Goal: Task Accomplishment & Management: Complete application form

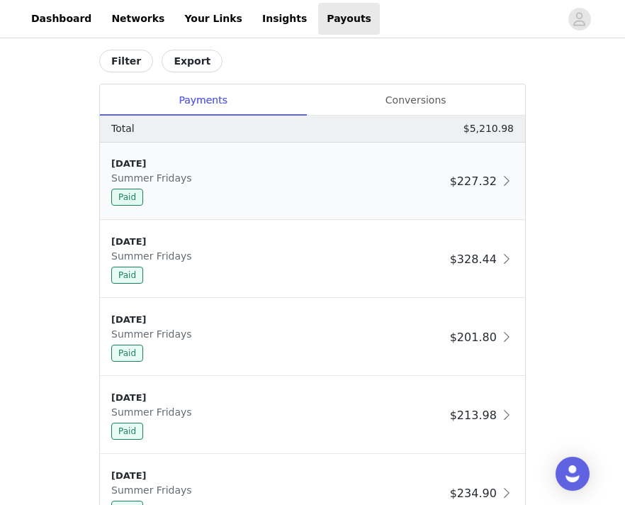
scroll to position [774, 0]
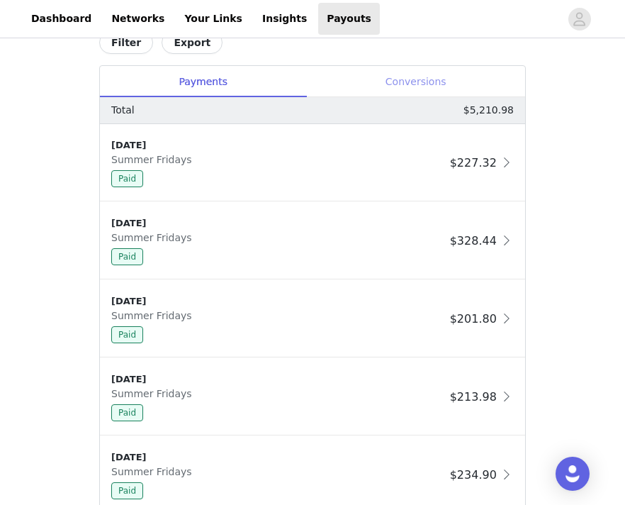
click at [446, 77] on div "Conversions" at bounding box center [415, 82] width 219 height 32
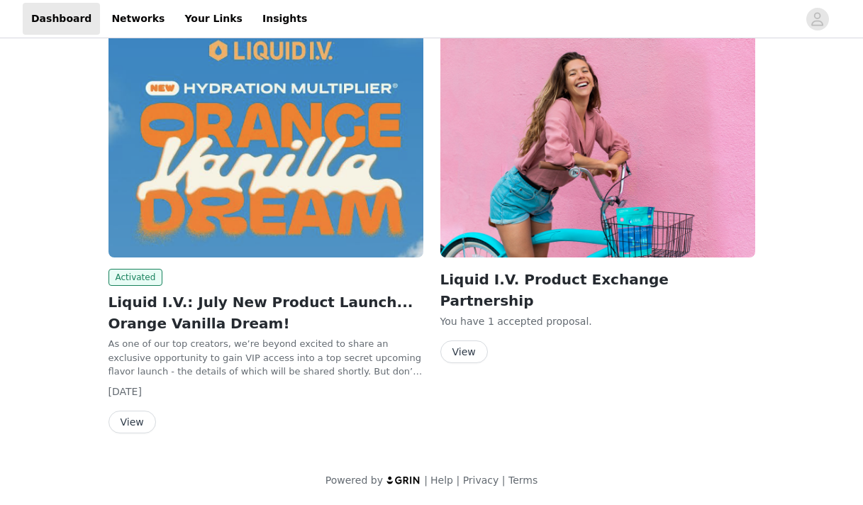
scroll to position [206, 0]
drag, startPoint x: 136, startPoint y: 423, endPoint x: 527, endPoint y: 279, distance: 416.6
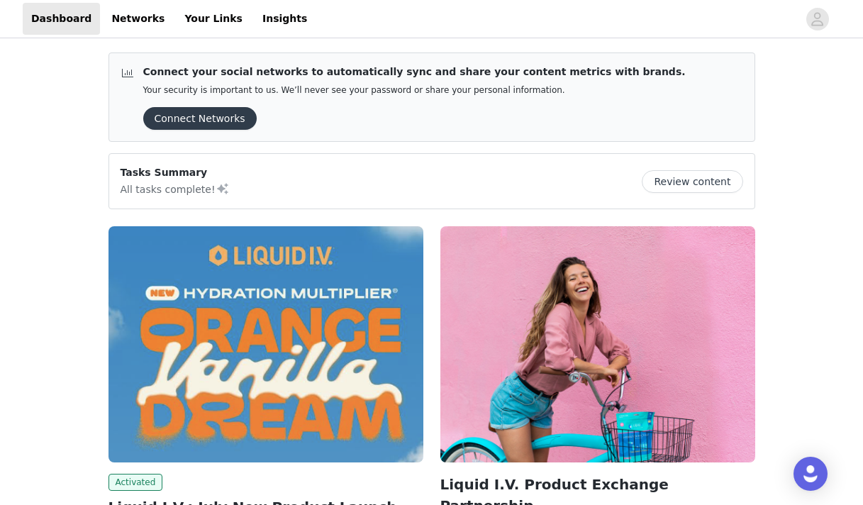
scroll to position [0, 0]
click at [215, 124] on button "Connect Networks" at bounding box center [199, 118] width 113 height 23
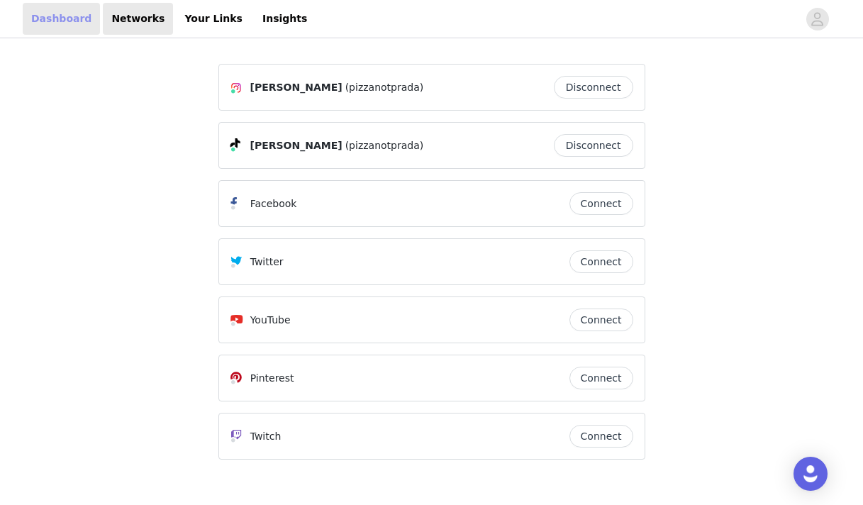
click at [72, 20] on link "Dashboard" at bounding box center [61, 19] width 77 height 32
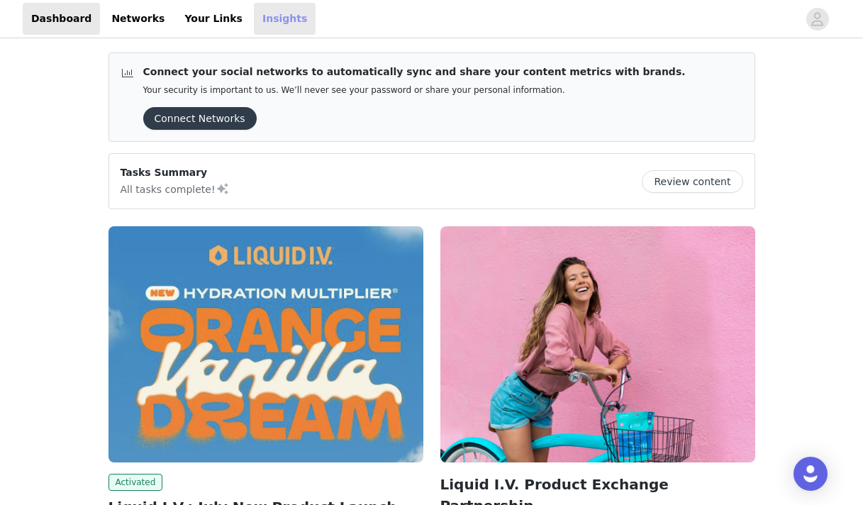
click at [271, 28] on link "Insights" at bounding box center [285, 19] width 62 height 32
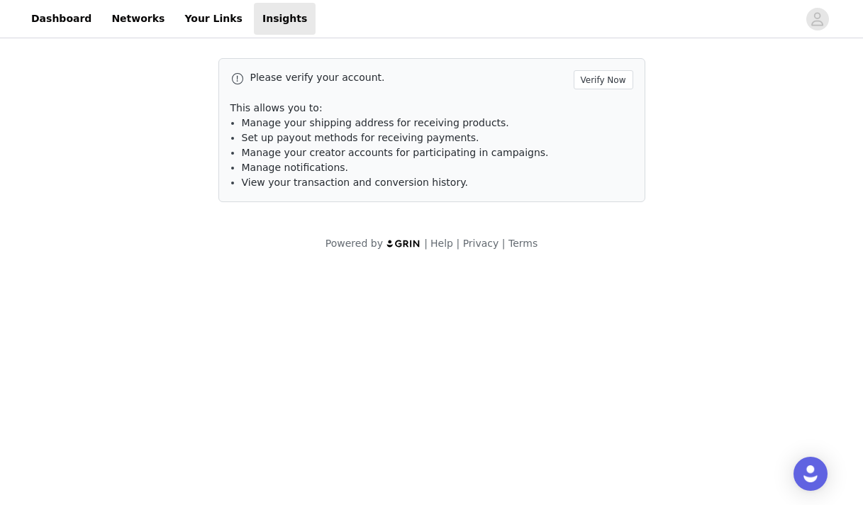
click at [604, 69] on div "Please verify your account. Verify Now This allows you to: Manage your shipping…" at bounding box center [431, 130] width 427 height 144
click at [604, 82] on button "Verify Now" at bounding box center [604, 79] width 60 height 19
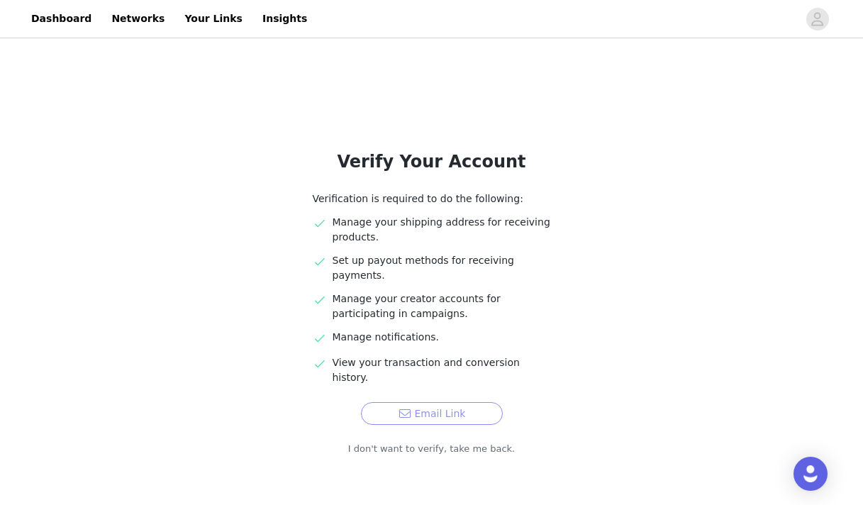
click at [469, 402] on button "Email Link" at bounding box center [432, 413] width 142 height 23
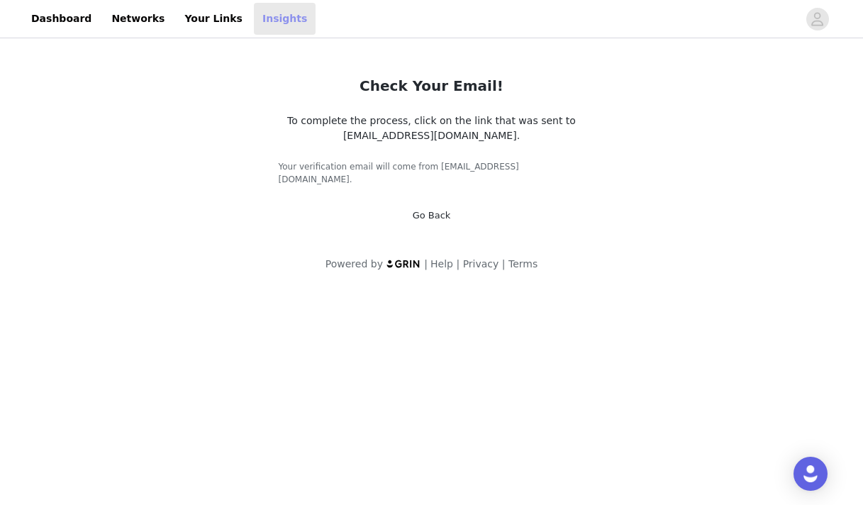
click at [259, 19] on link "Insights" at bounding box center [285, 19] width 62 height 32
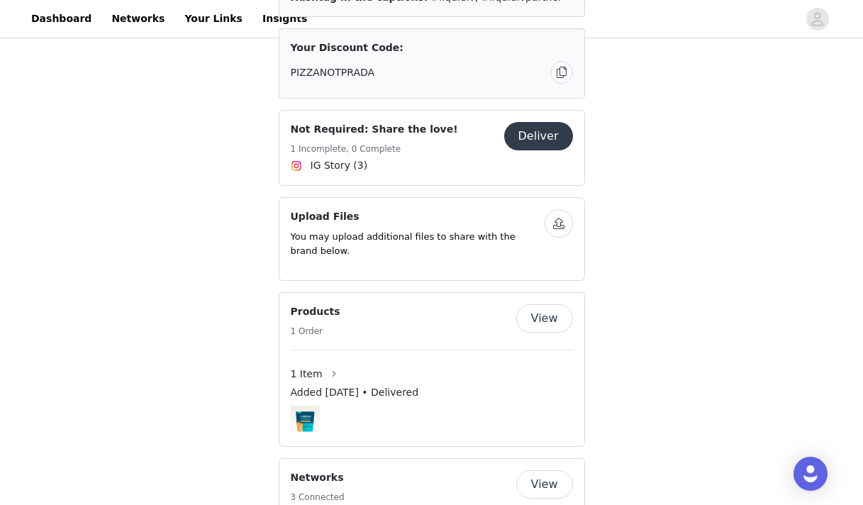
scroll to position [766, 0]
click at [542, 123] on button "Deliver" at bounding box center [538, 137] width 69 height 28
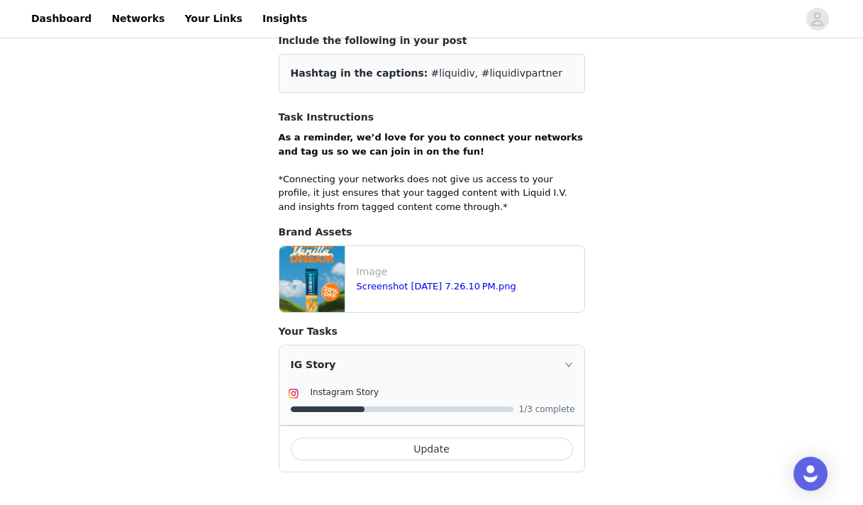
scroll to position [121, 0]
click at [497, 450] on button "Update" at bounding box center [432, 449] width 282 height 23
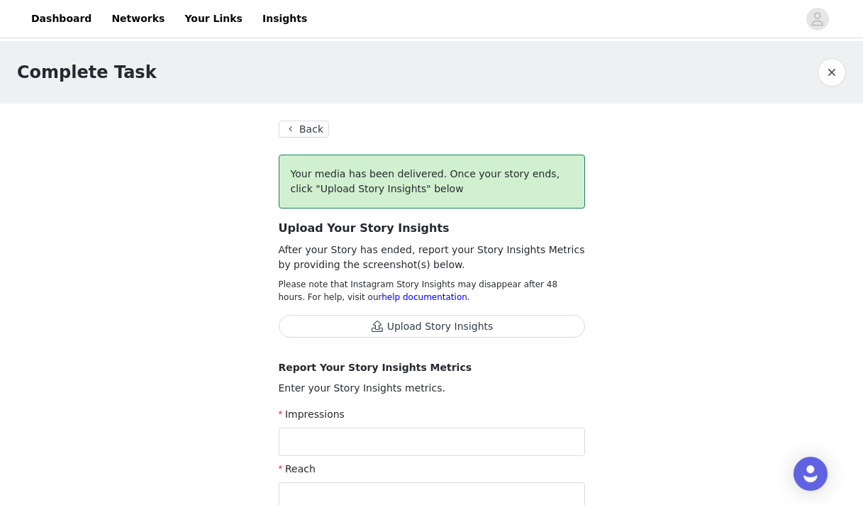
click at [318, 130] on button "Back" at bounding box center [304, 129] width 51 height 17
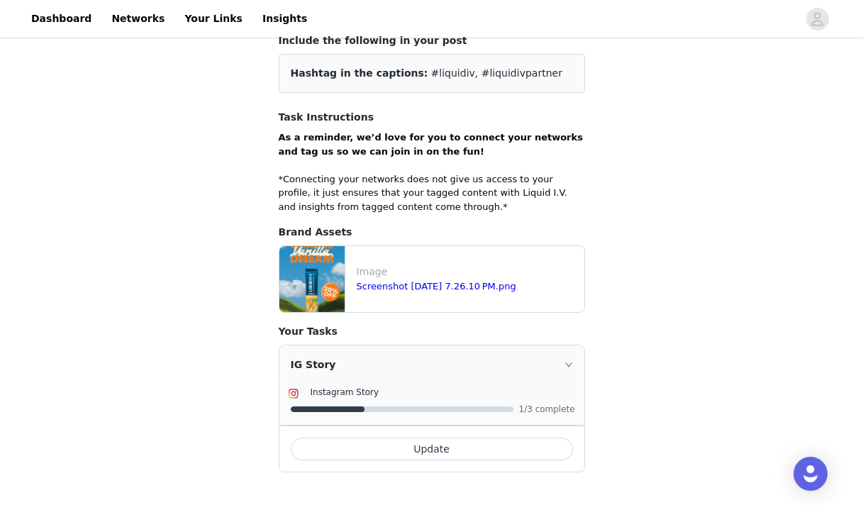
scroll to position [121, 0]
click at [403, 445] on button "Update" at bounding box center [432, 449] width 282 height 23
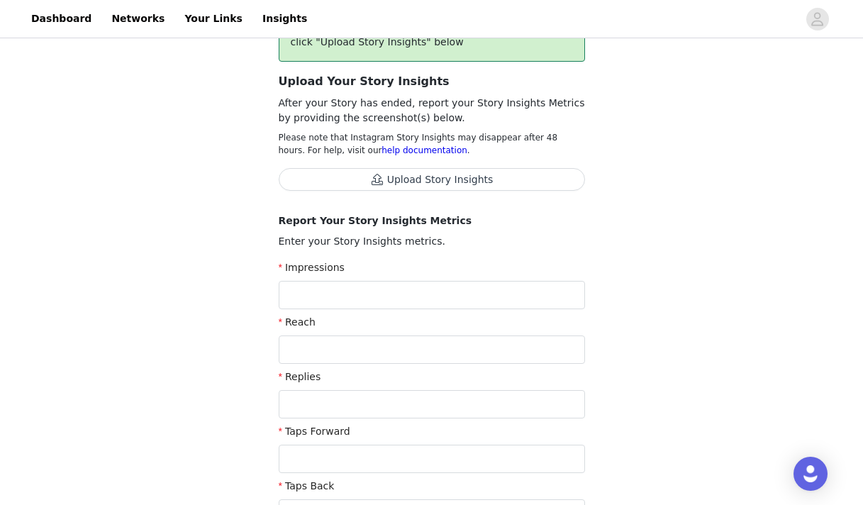
scroll to position [148, 0]
click at [391, 287] on input "text" at bounding box center [432, 293] width 306 height 28
type input "223"
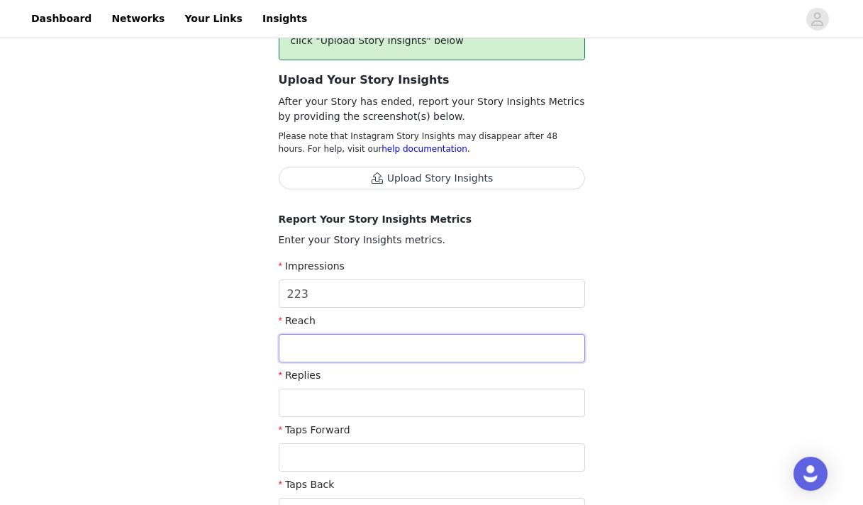
click at [362, 339] on input "text" at bounding box center [432, 348] width 306 height 28
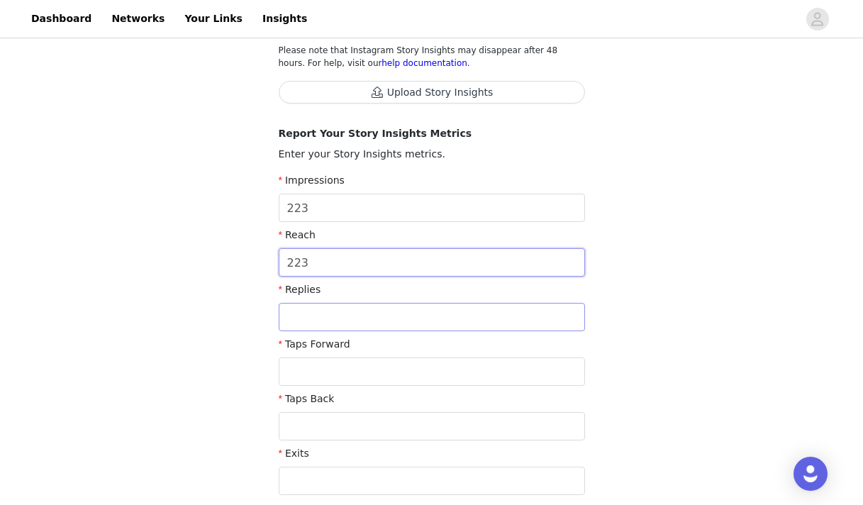
scroll to position [245, 0]
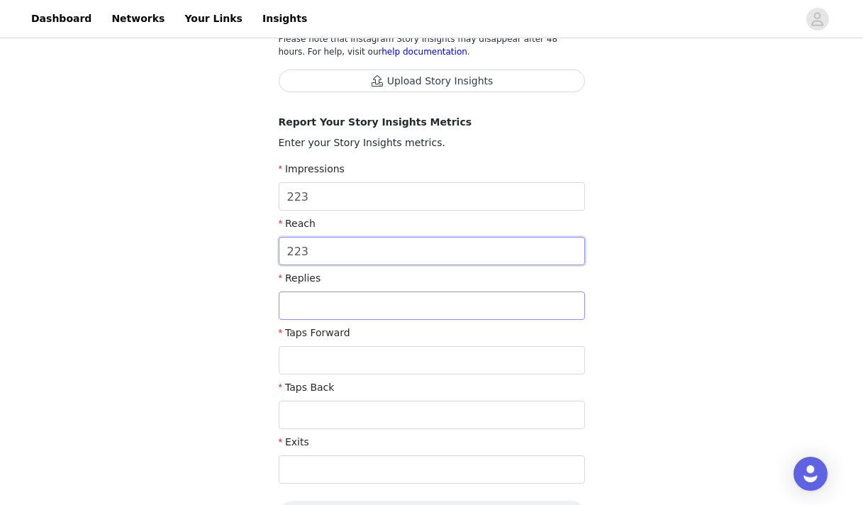
type input "223"
click at [432, 318] on input "text" at bounding box center [432, 305] width 306 height 28
type input "1"
click at [384, 473] on input "text" at bounding box center [432, 469] width 306 height 28
type input "23"
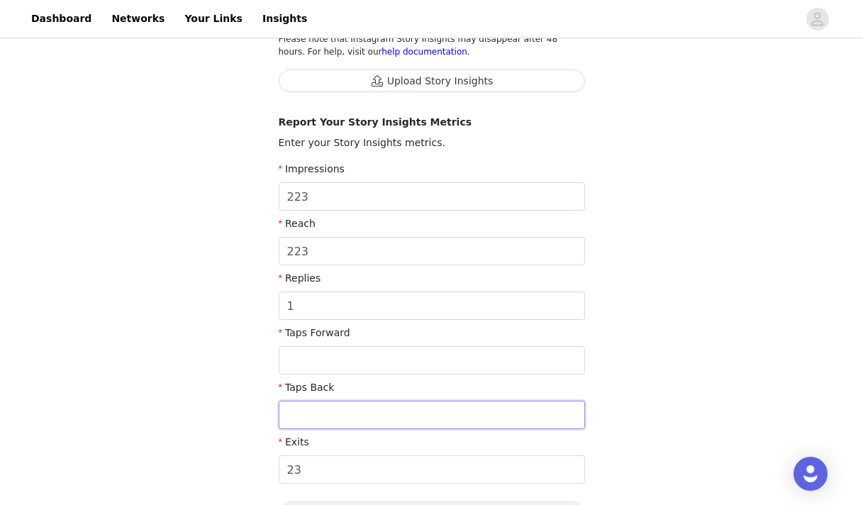
click at [393, 420] on input "text" at bounding box center [432, 415] width 306 height 28
type input "6"
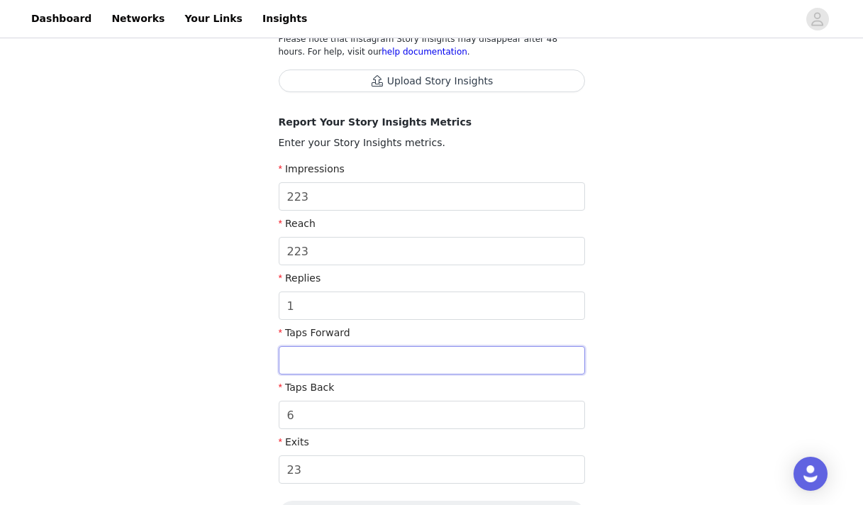
click at [367, 364] on input "text" at bounding box center [432, 360] width 306 height 28
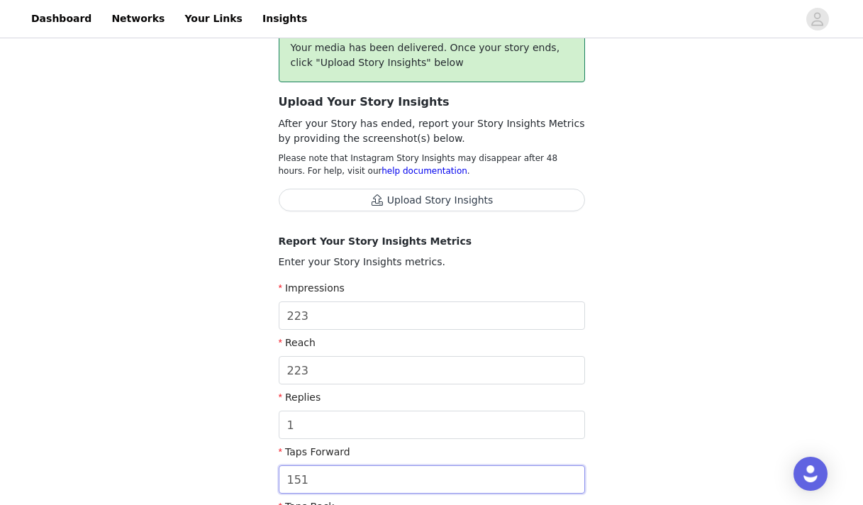
scroll to position [114, 0]
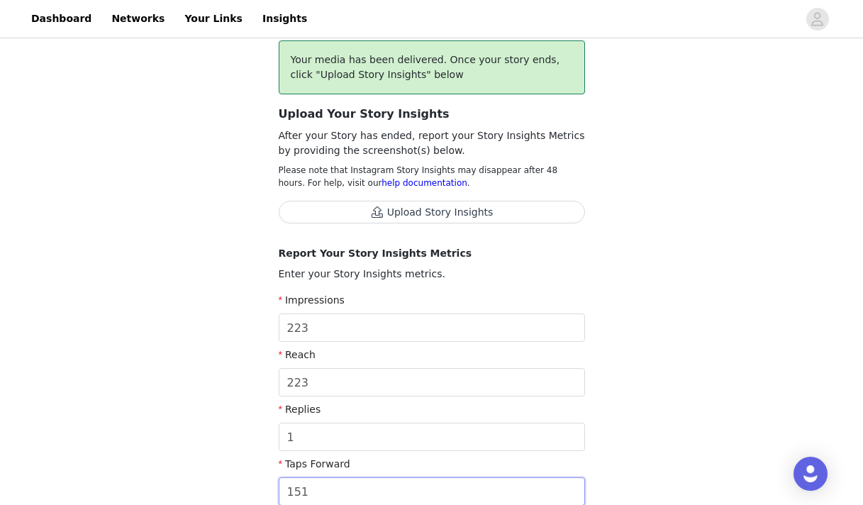
type input "151"
click at [467, 216] on button "Upload Story Insights" at bounding box center [432, 212] width 306 height 23
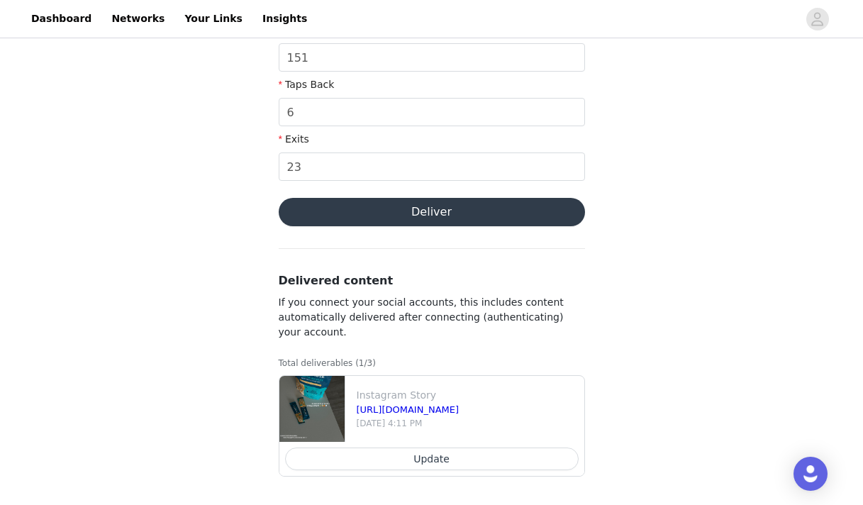
scroll to position [591, 0]
click at [507, 218] on button "Deliver" at bounding box center [432, 212] width 306 height 28
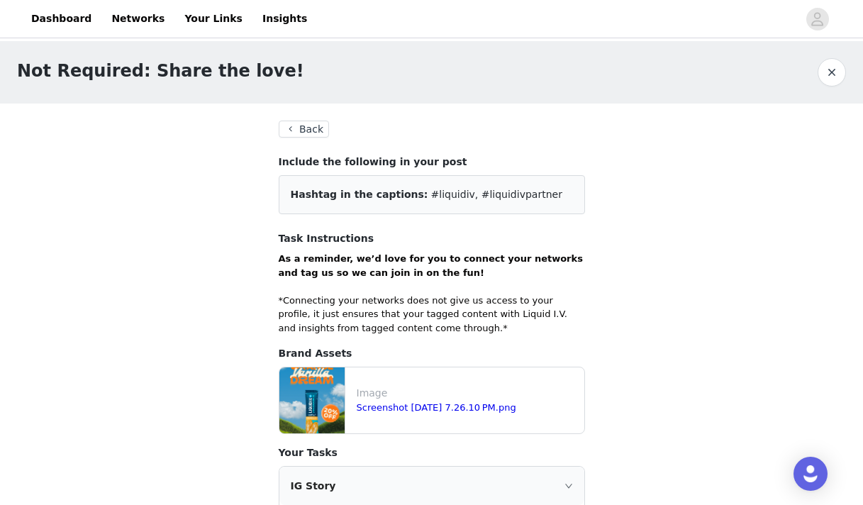
click at [291, 128] on button "Back" at bounding box center [304, 129] width 51 height 17
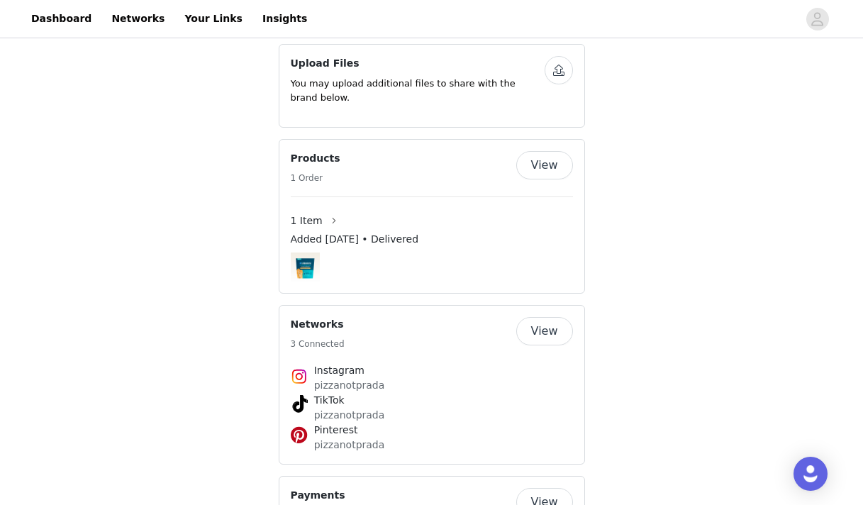
scroll to position [742, 0]
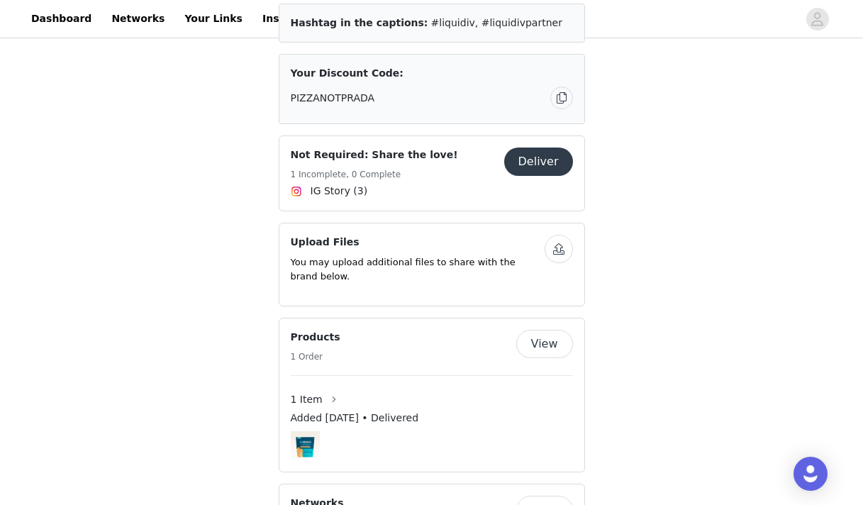
click at [543, 147] on button "Deliver" at bounding box center [538, 161] width 69 height 28
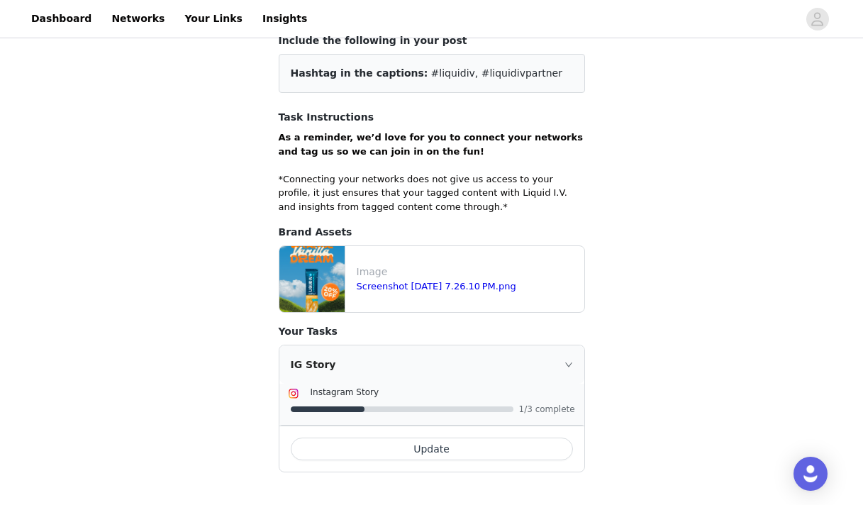
scroll to position [121, 0]
click at [481, 456] on button "Update" at bounding box center [432, 449] width 282 height 23
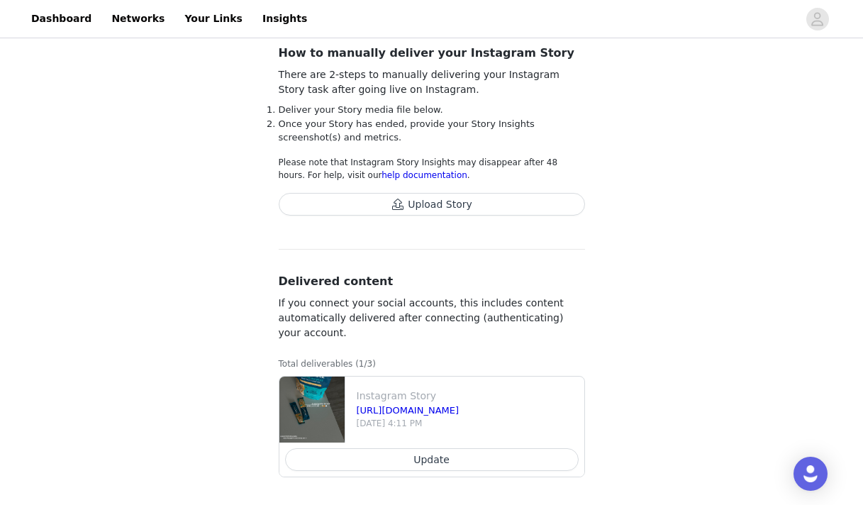
scroll to position [53, 0]
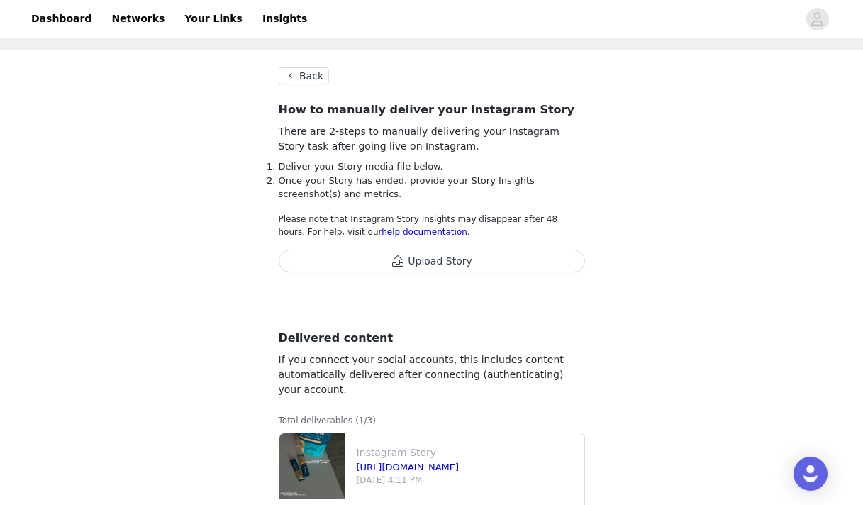
click at [454, 263] on button "Upload Story" at bounding box center [432, 261] width 306 height 23
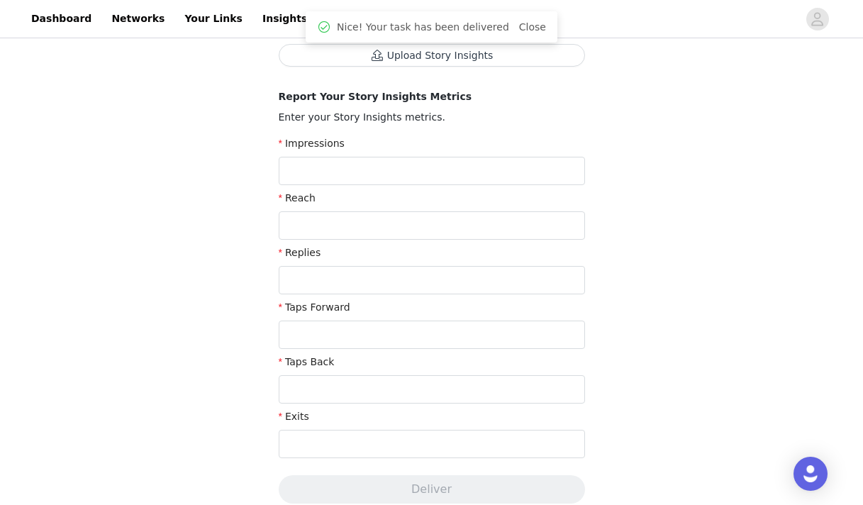
scroll to position [272, 0]
click at [472, 184] on div "Impressions" at bounding box center [432, 162] width 306 height 55
click at [481, 174] on input "text" at bounding box center [432, 170] width 306 height 28
type input "223"
click at [456, 213] on input "text" at bounding box center [432, 225] width 306 height 28
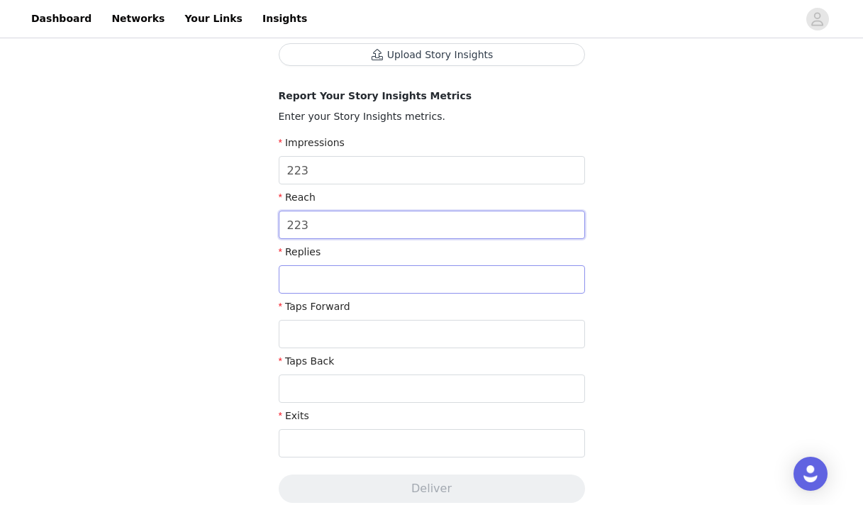
type input "223"
click at [425, 275] on input "text" at bounding box center [432, 279] width 306 height 28
type input "1"
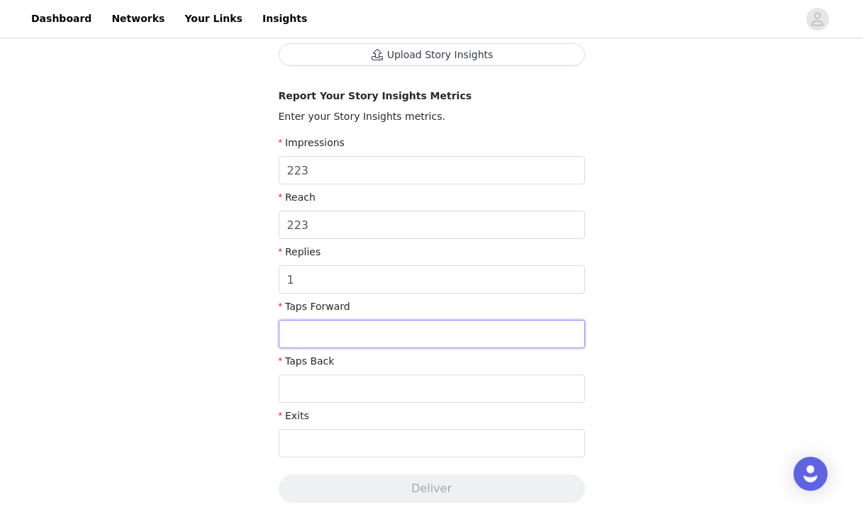
click at [414, 330] on input "text" at bounding box center [432, 334] width 306 height 28
type input "151"
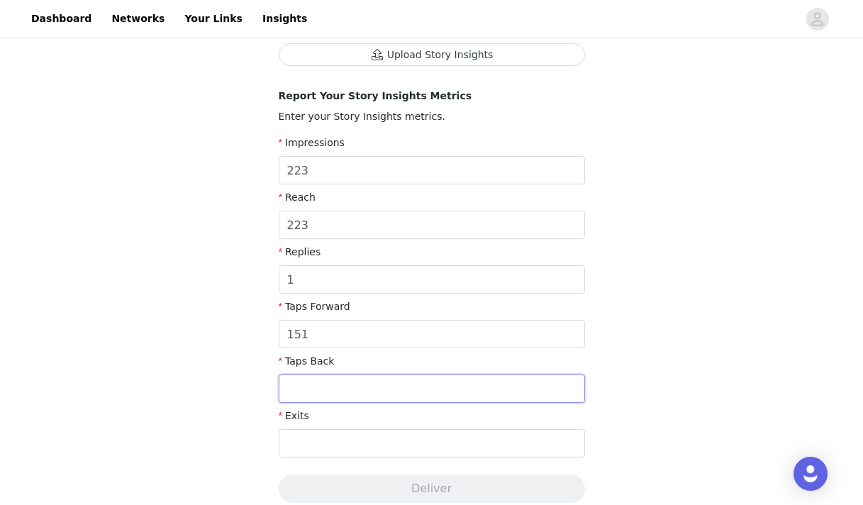
click at [413, 392] on input "text" at bounding box center [432, 388] width 306 height 28
type input "6"
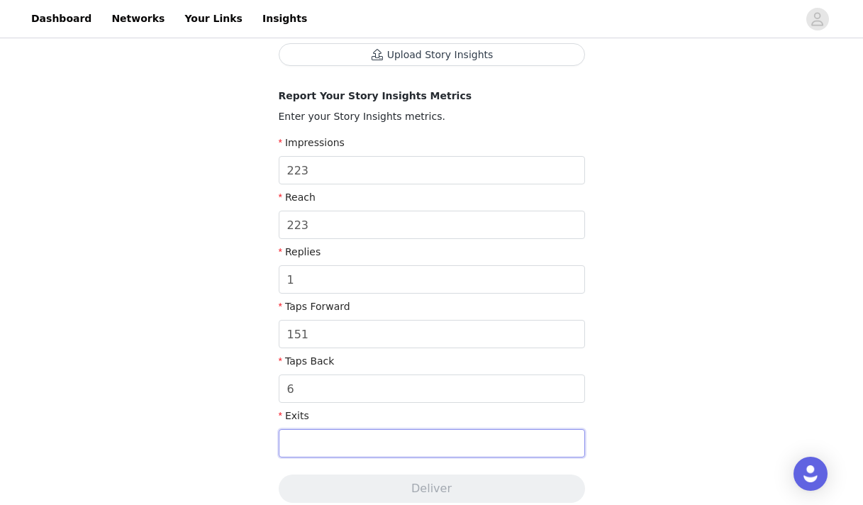
click at [411, 449] on input "text" at bounding box center [432, 443] width 306 height 28
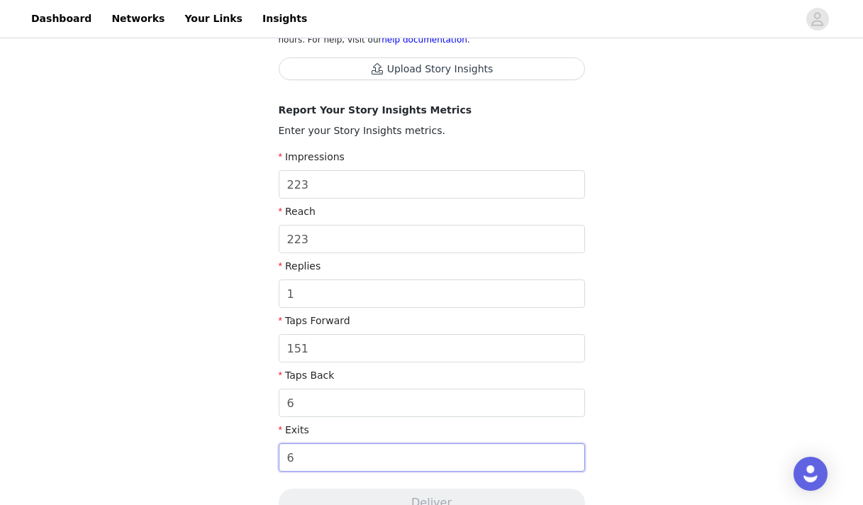
scroll to position [106, 0]
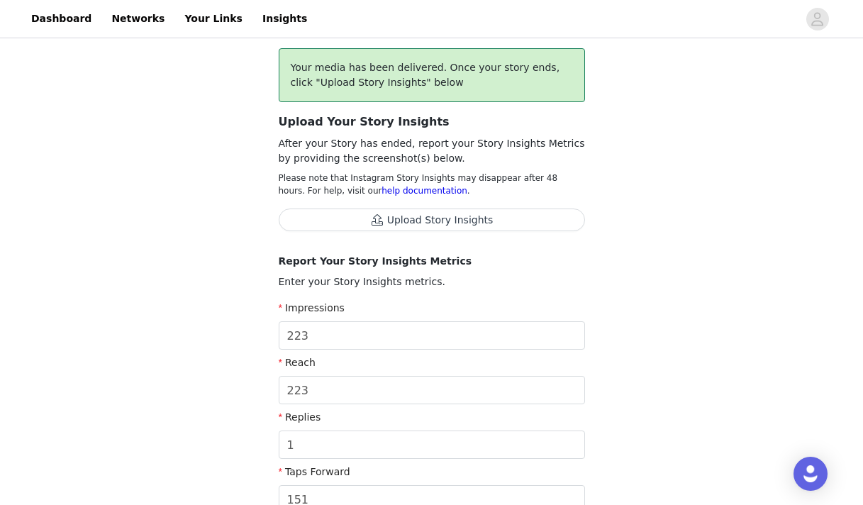
type input "6"
click at [424, 227] on button "Upload Story Insights" at bounding box center [432, 219] width 306 height 23
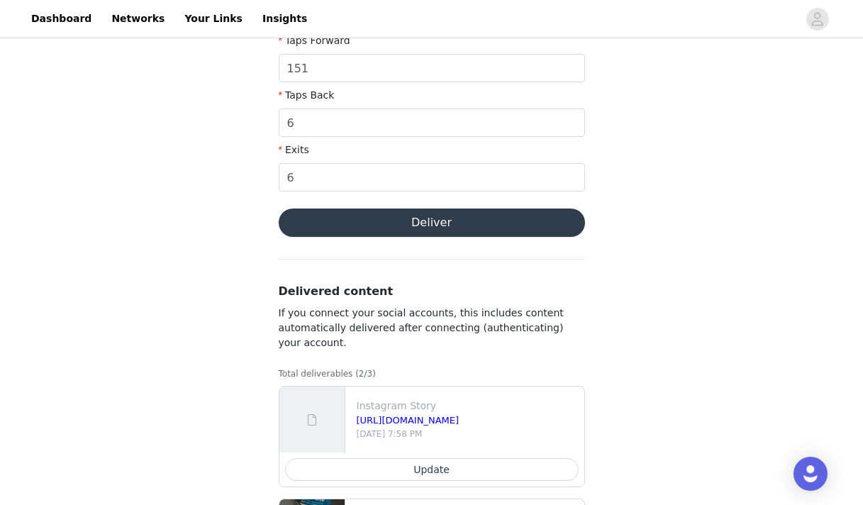
scroll to position [486, 0]
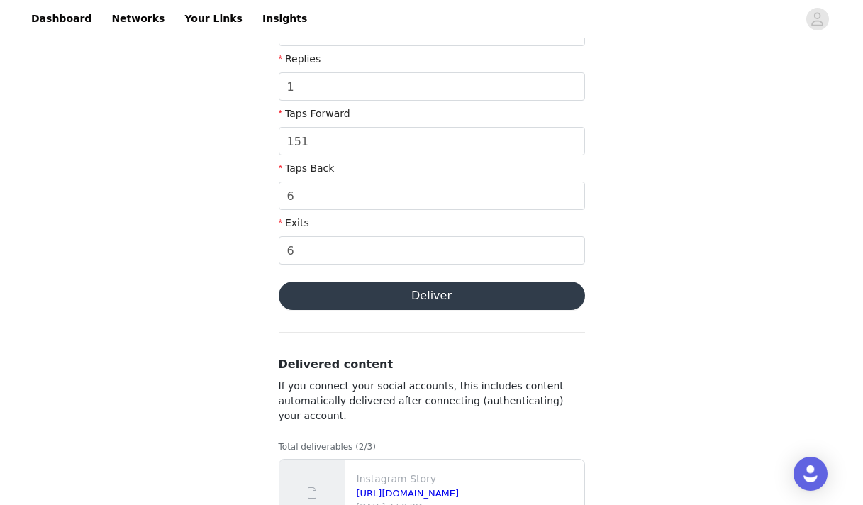
click at [432, 295] on button "Deliver" at bounding box center [432, 295] width 306 height 28
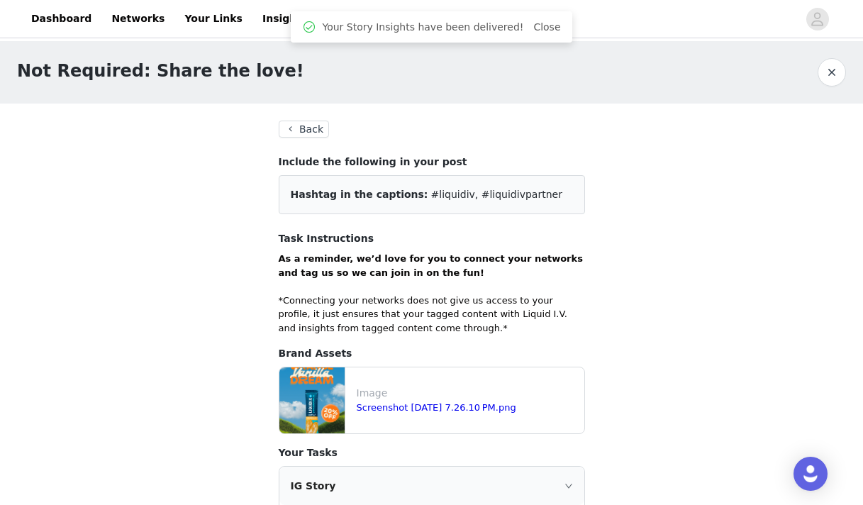
click at [834, 79] on button "button" at bounding box center [831, 72] width 28 height 28
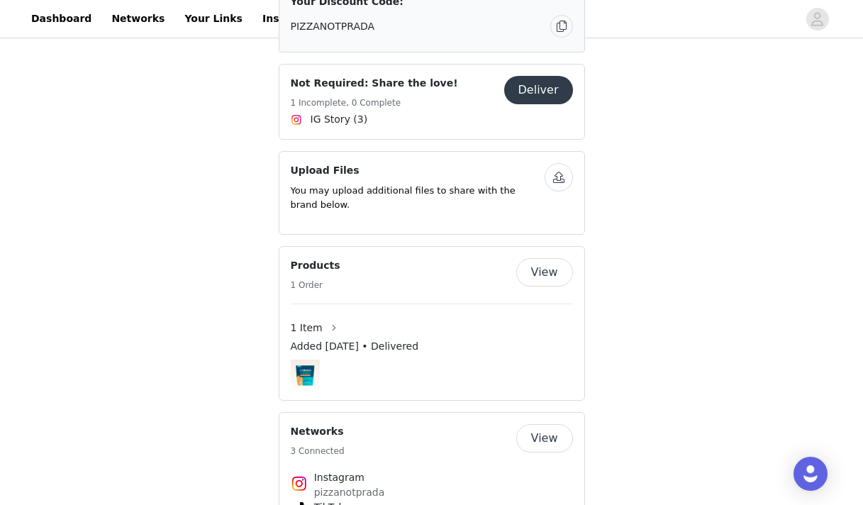
scroll to position [761, 0]
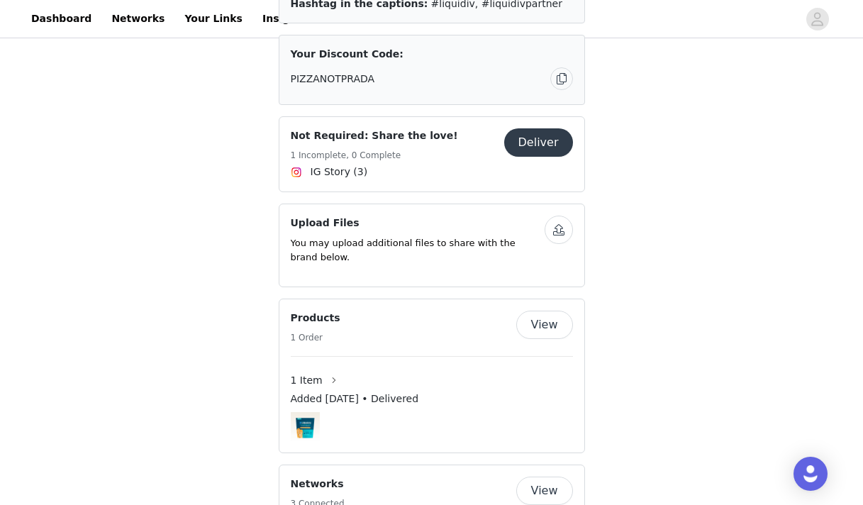
click at [554, 128] on button "Deliver" at bounding box center [538, 142] width 69 height 28
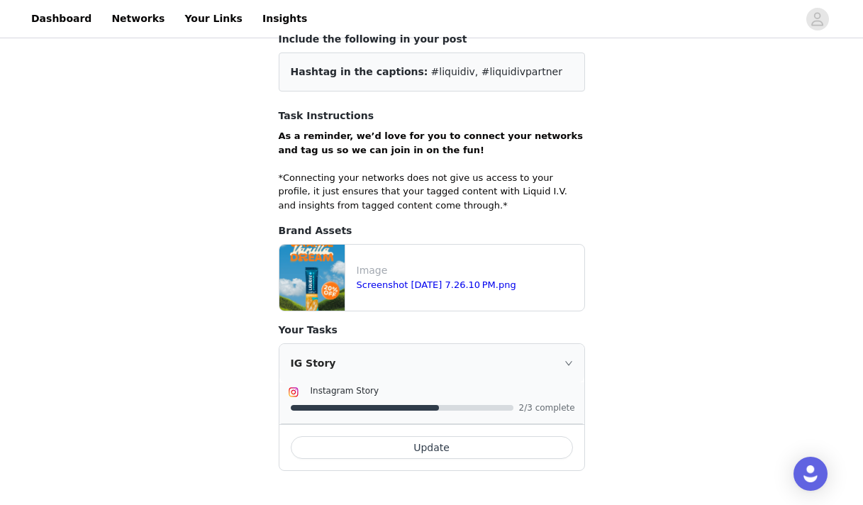
scroll to position [121, 0]
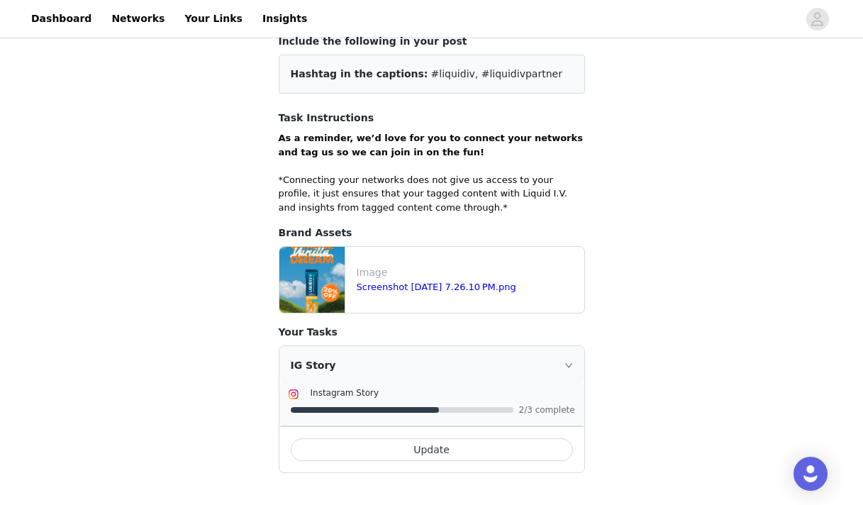
click at [503, 454] on button "Update" at bounding box center [432, 449] width 282 height 23
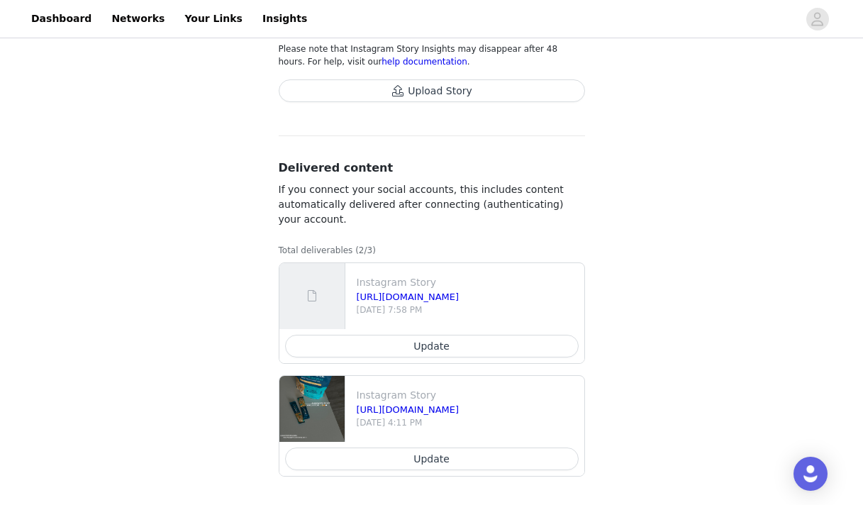
scroll to position [223, 0]
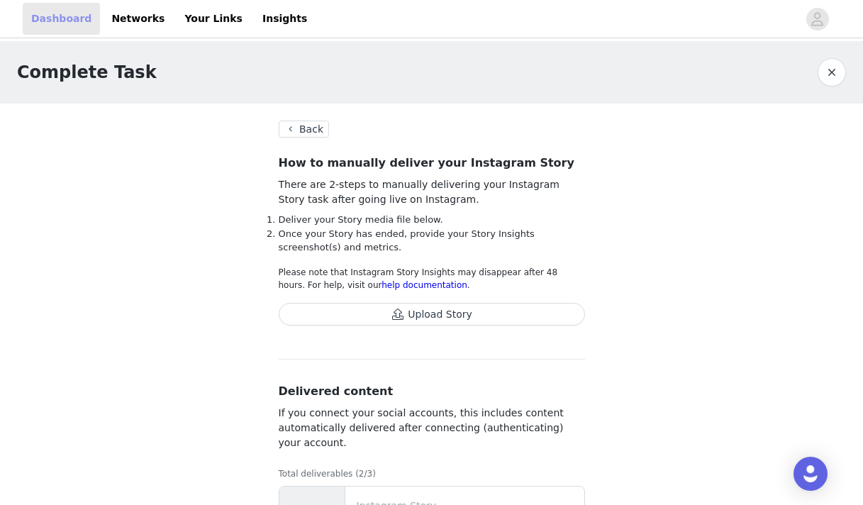
click at [53, 29] on link "Dashboard" at bounding box center [61, 19] width 77 height 32
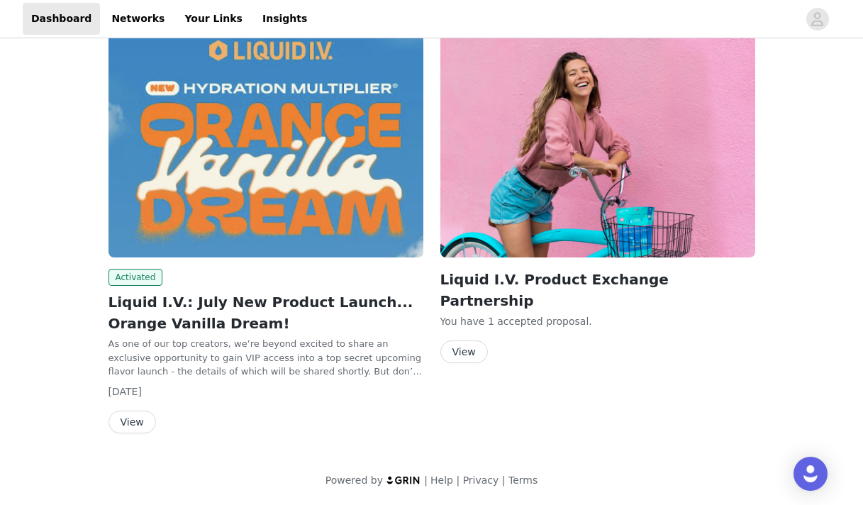
scroll to position [206, 0]
click at [145, 420] on button "View" at bounding box center [132, 422] width 48 height 23
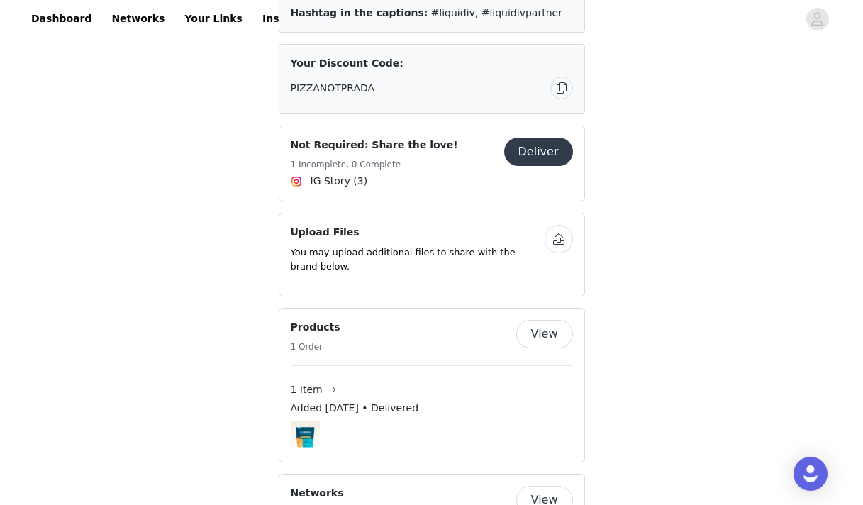
scroll to position [749, 0]
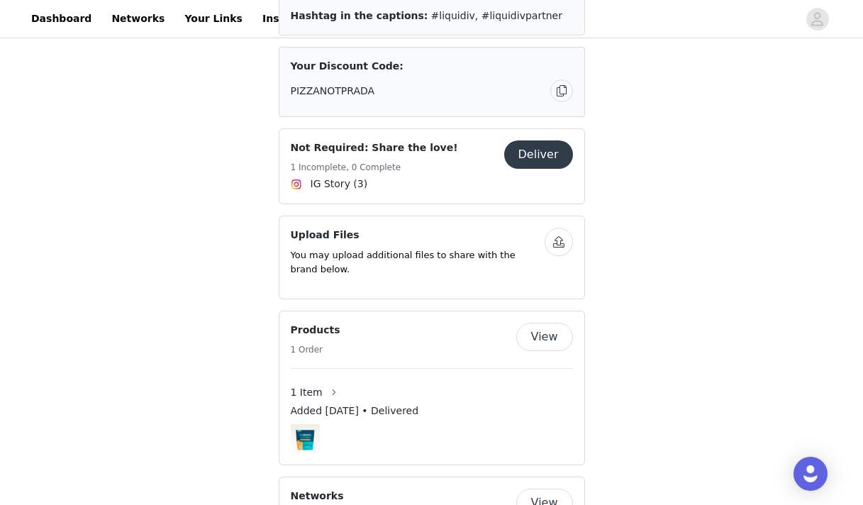
click at [554, 140] on button "Deliver" at bounding box center [538, 154] width 69 height 28
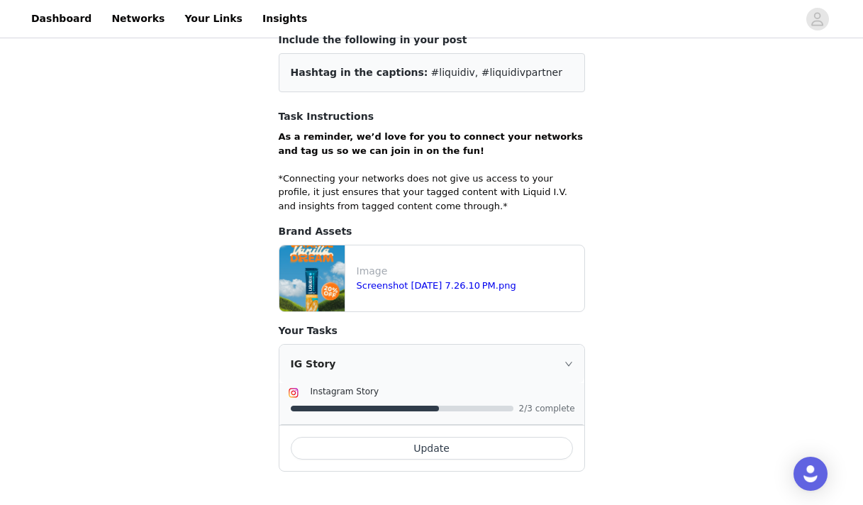
scroll to position [121, 0]
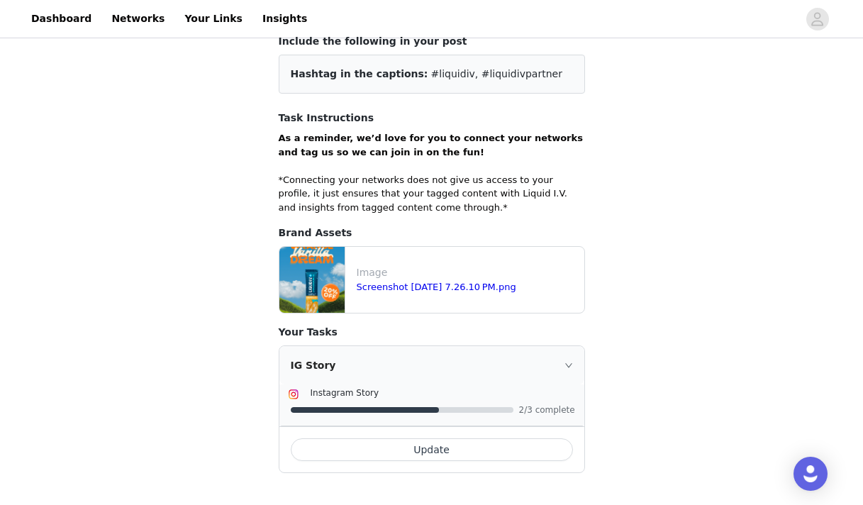
click at [477, 446] on button "Update" at bounding box center [432, 449] width 282 height 23
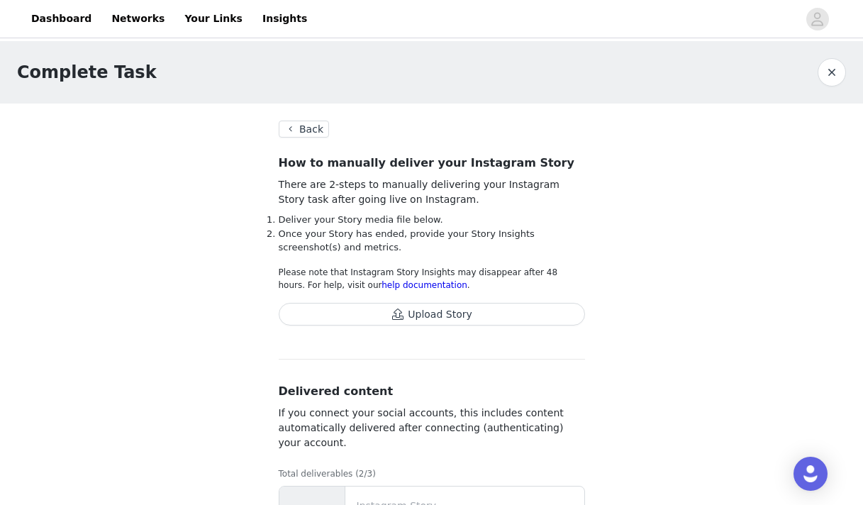
click at [477, 320] on button "Upload Story" at bounding box center [432, 314] width 306 height 23
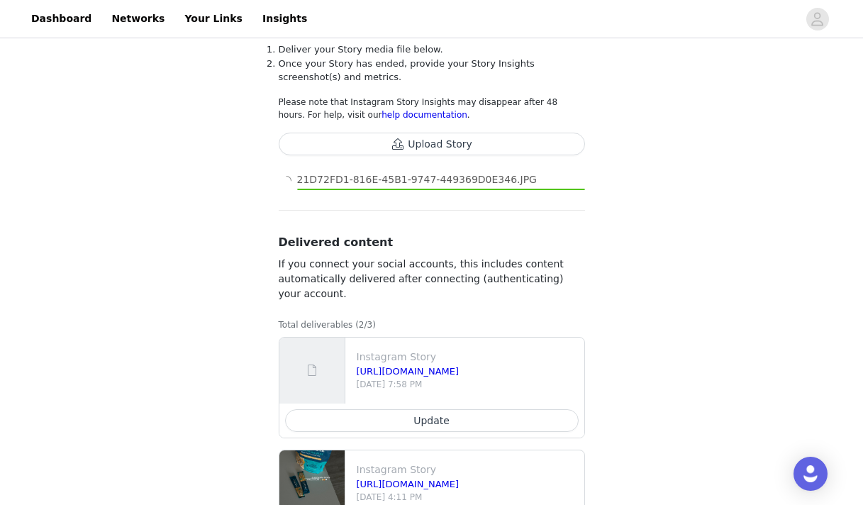
scroll to position [172, 0]
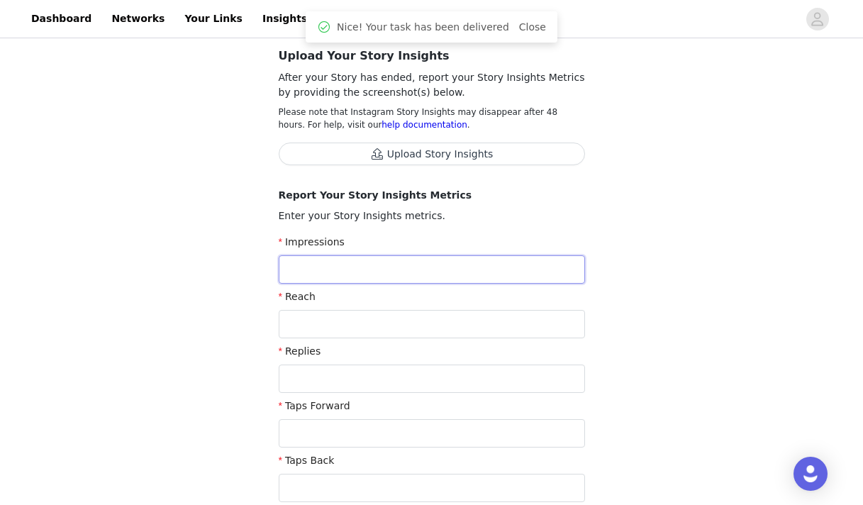
click at [459, 275] on input "text" at bounding box center [432, 269] width 306 height 28
type input "223"
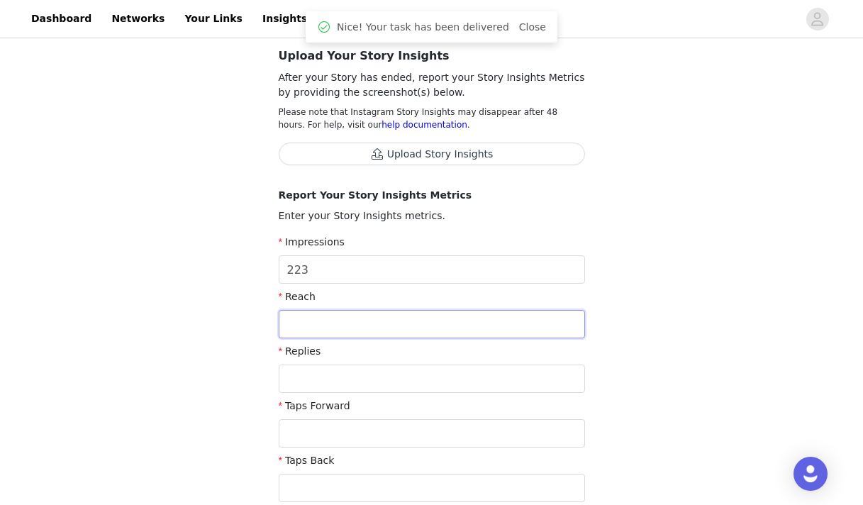
click at [407, 323] on input "text" at bounding box center [432, 324] width 306 height 28
type input "223"
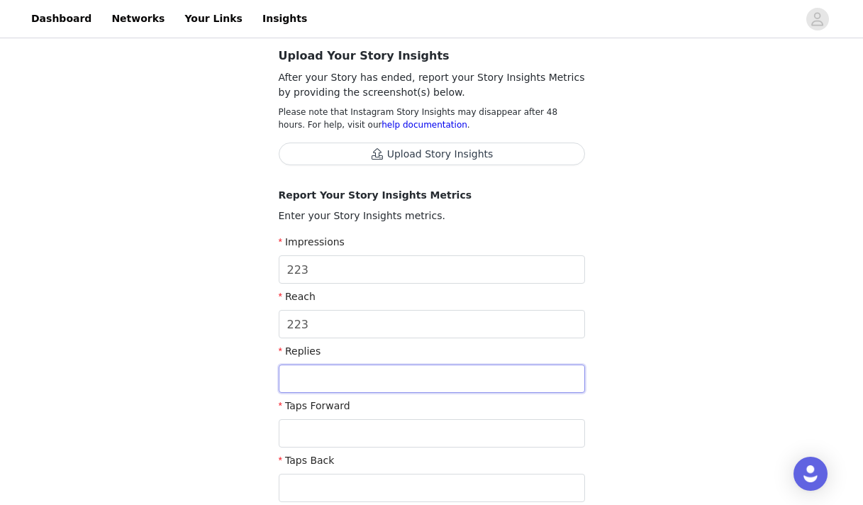
click at [376, 377] on input "text" at bounding box center [432, 378] width 306 height 28
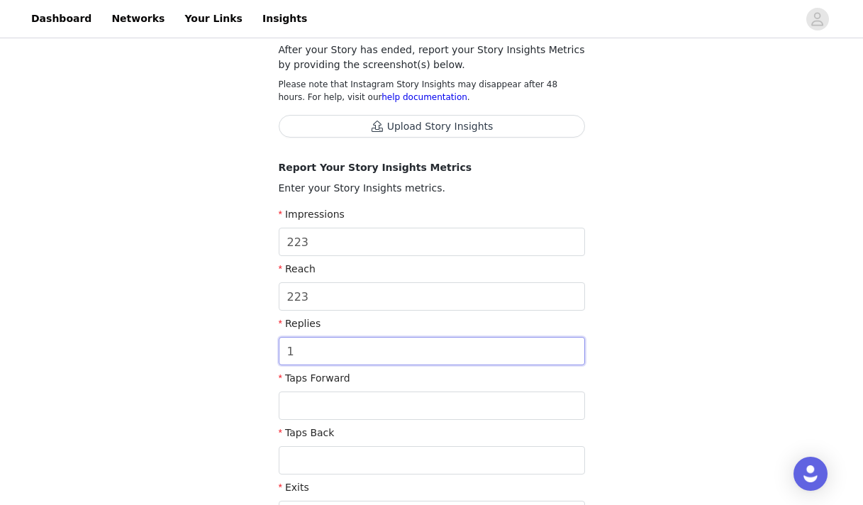
scroll to position [220, 0]
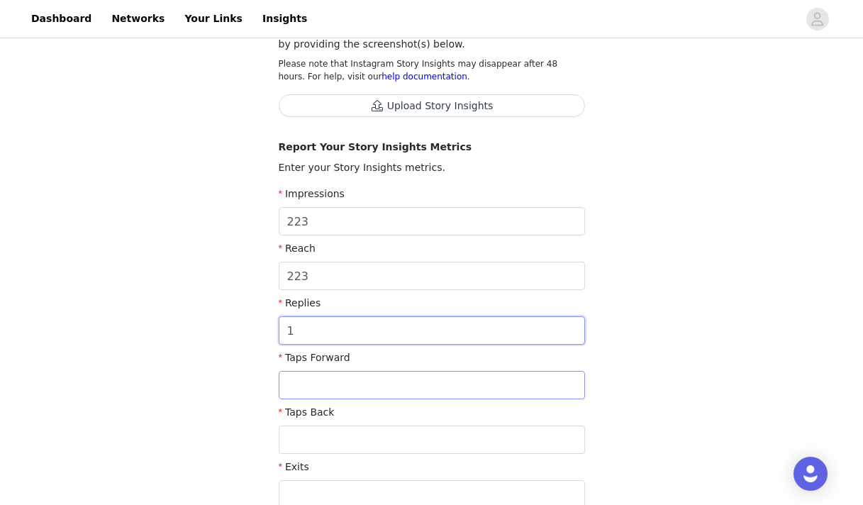
type input "1"
click at [371, 378] on input "text" at bounding box center [432, 385] width 306 height 28
type input "151"
click at [370, 438] on input "text" at bounding box center [432, 439] width 306 height 28
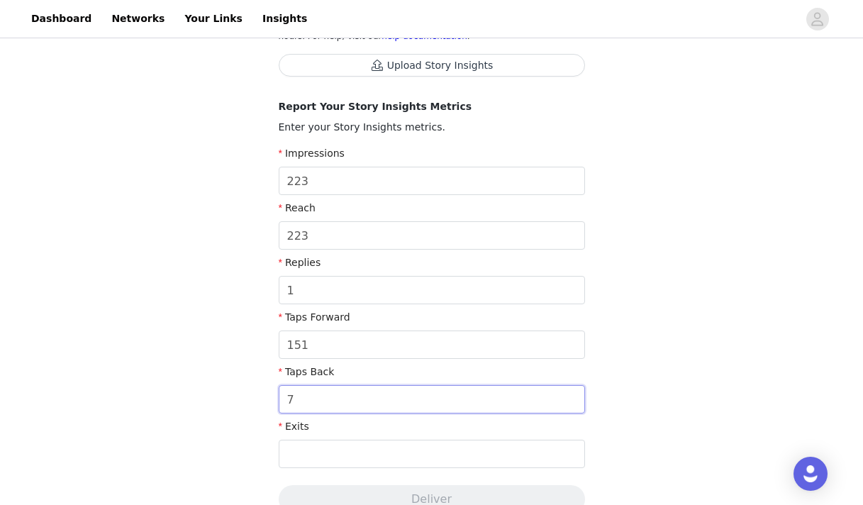
scroll to position [271, 0]
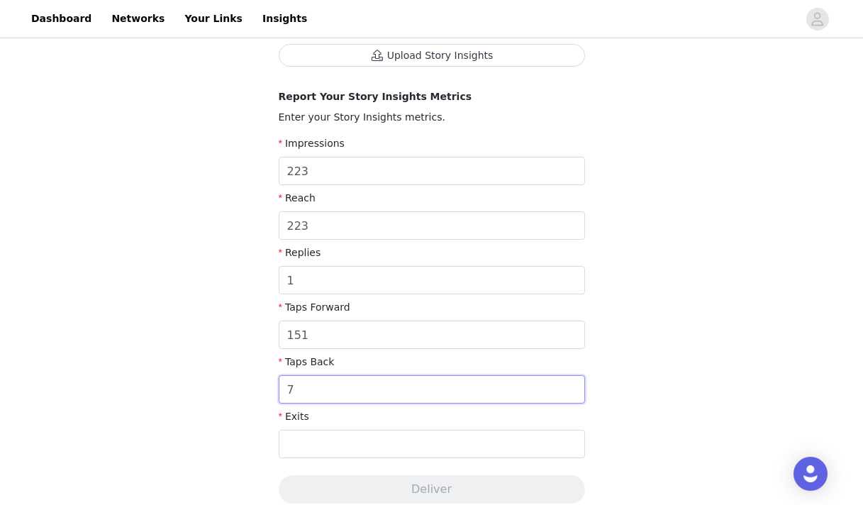
type input "7"
click at [381, 428] on div "Exits" at bounding box center [432, 419] width 306 height 21
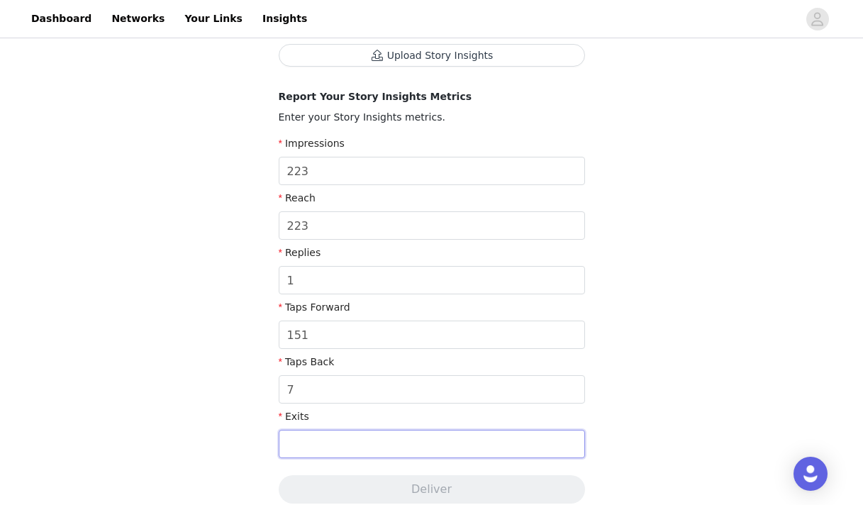
click at [381, 445] on input "text" at bounding box center [432, 444] width 306 height 28
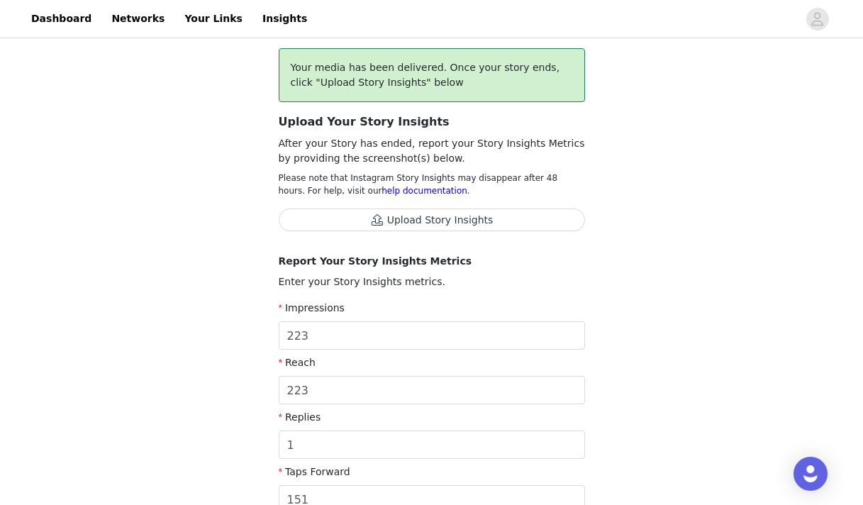
type input "6"
click at [440, 223] on button "Upload Story Insights" at bounding box center [432, 219] width 306 height 23
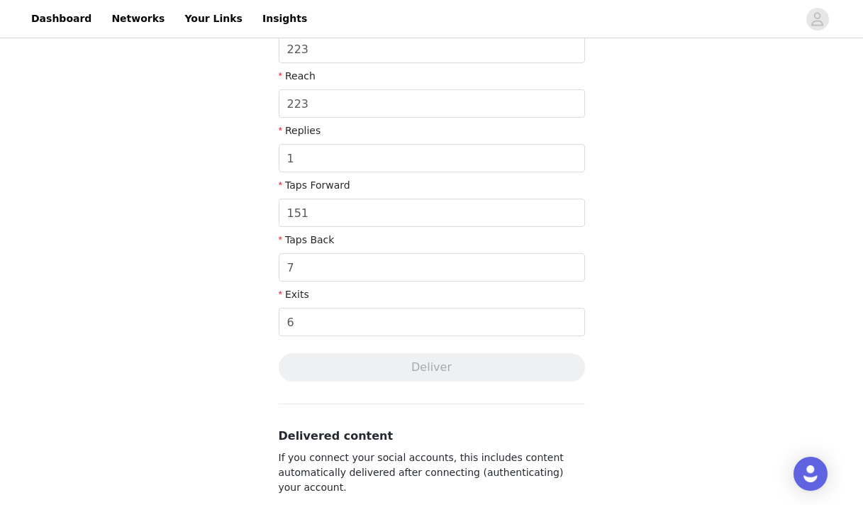
scroll to position [420, 0]
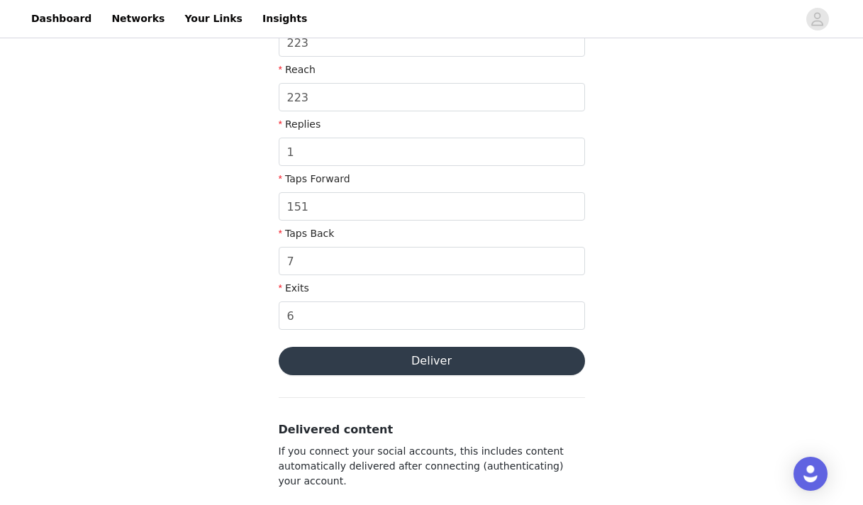
click at [453, 362] on button "Deliver" at bounding box center [432, 361] width 306 height 28
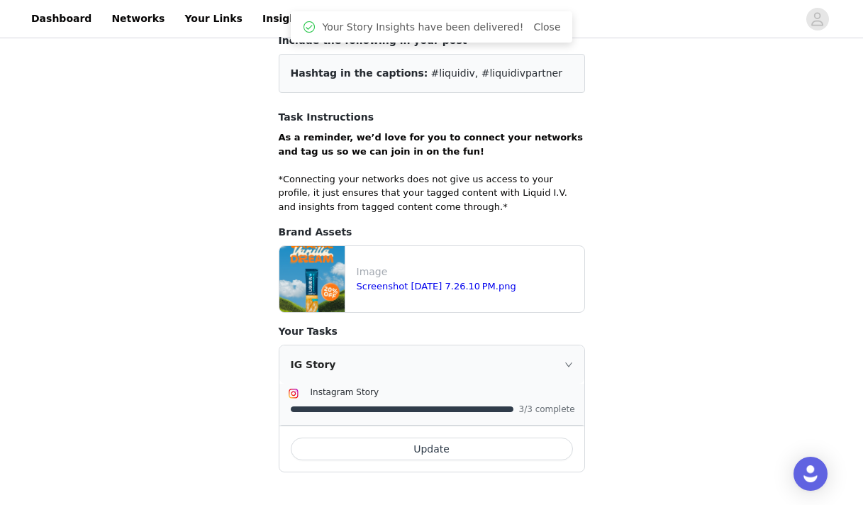
scroll to position [121, 0]
click at [79, 28] on link "Dashboard" at bounding box center [61, 19] width 77 height 32
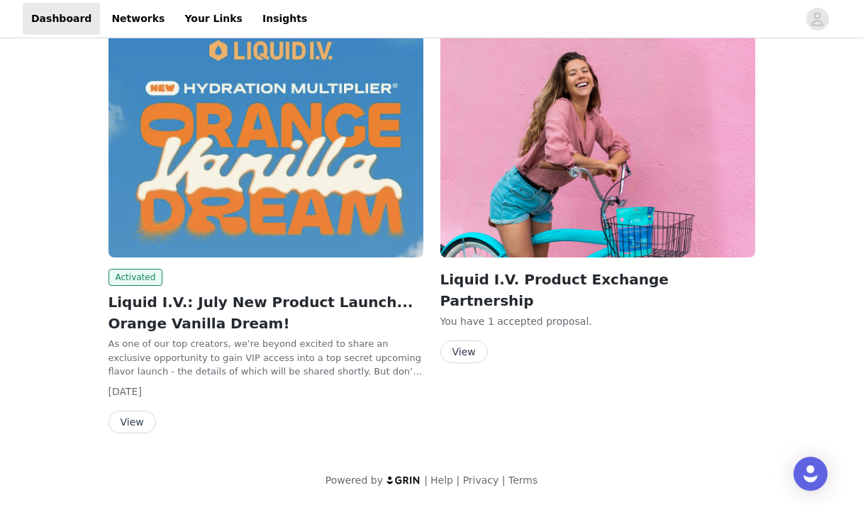
scroll to position [138, 0]
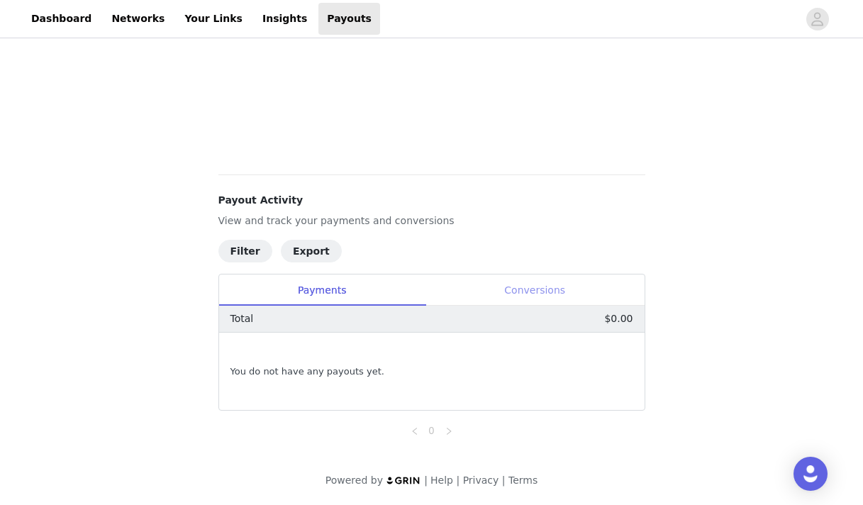
scroll to position [565, 0]
click at [520, 279] on div "Conversions" at bounding box center [534, 290] width 219 height 32
